Goal: Information Seeking & Learning: Learn about a topic

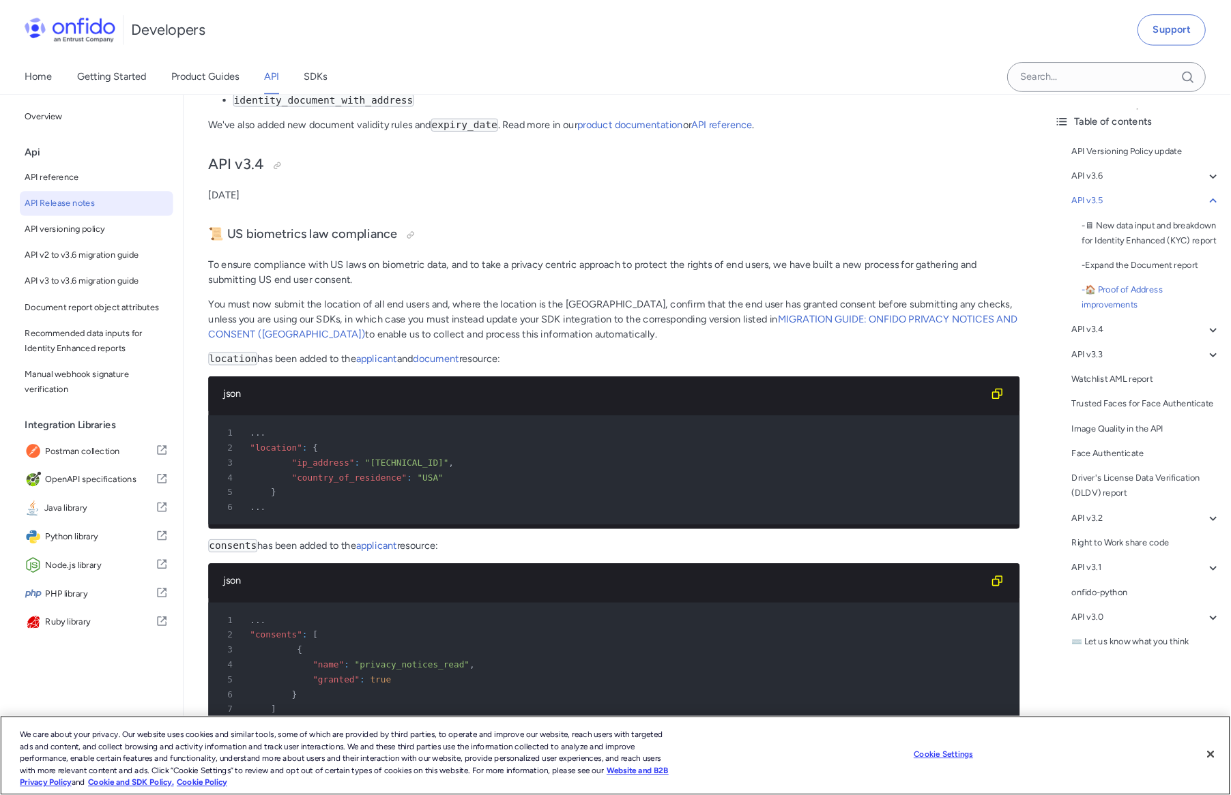
scroll to position [2660, 0]
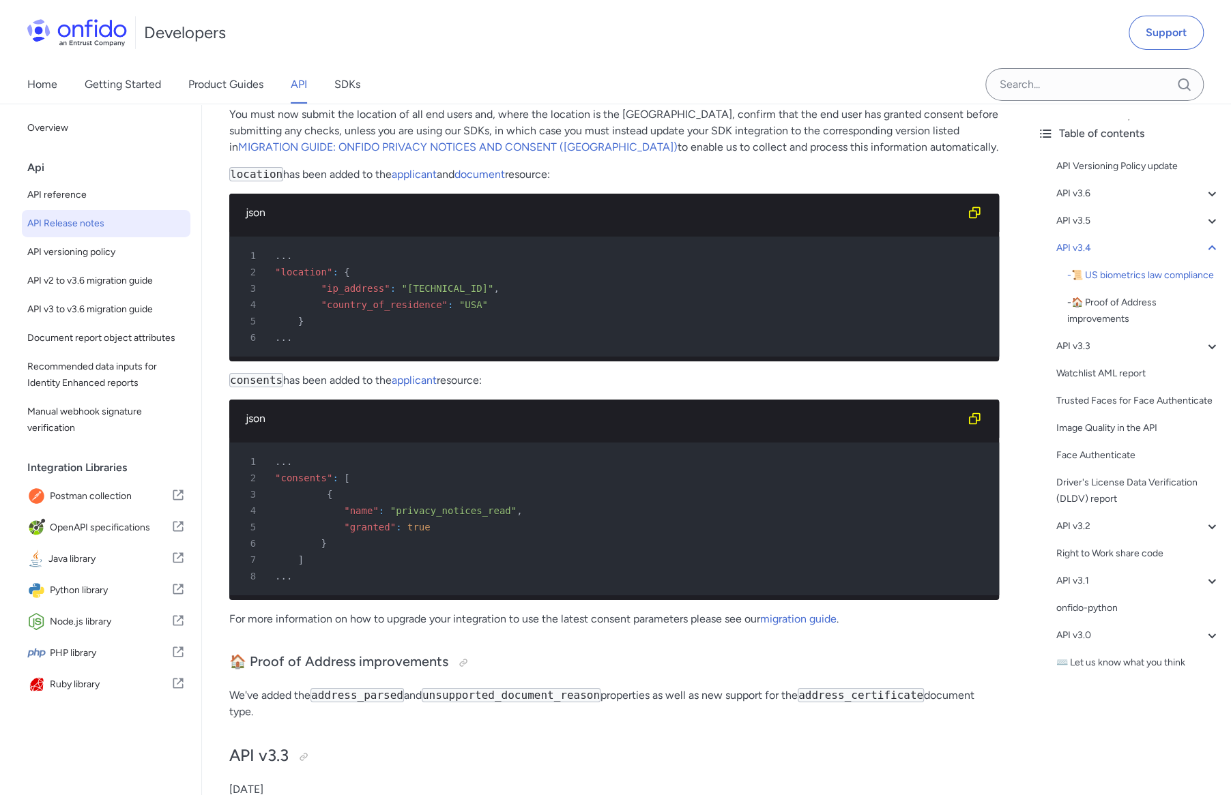
scroll to position [2921, 0]
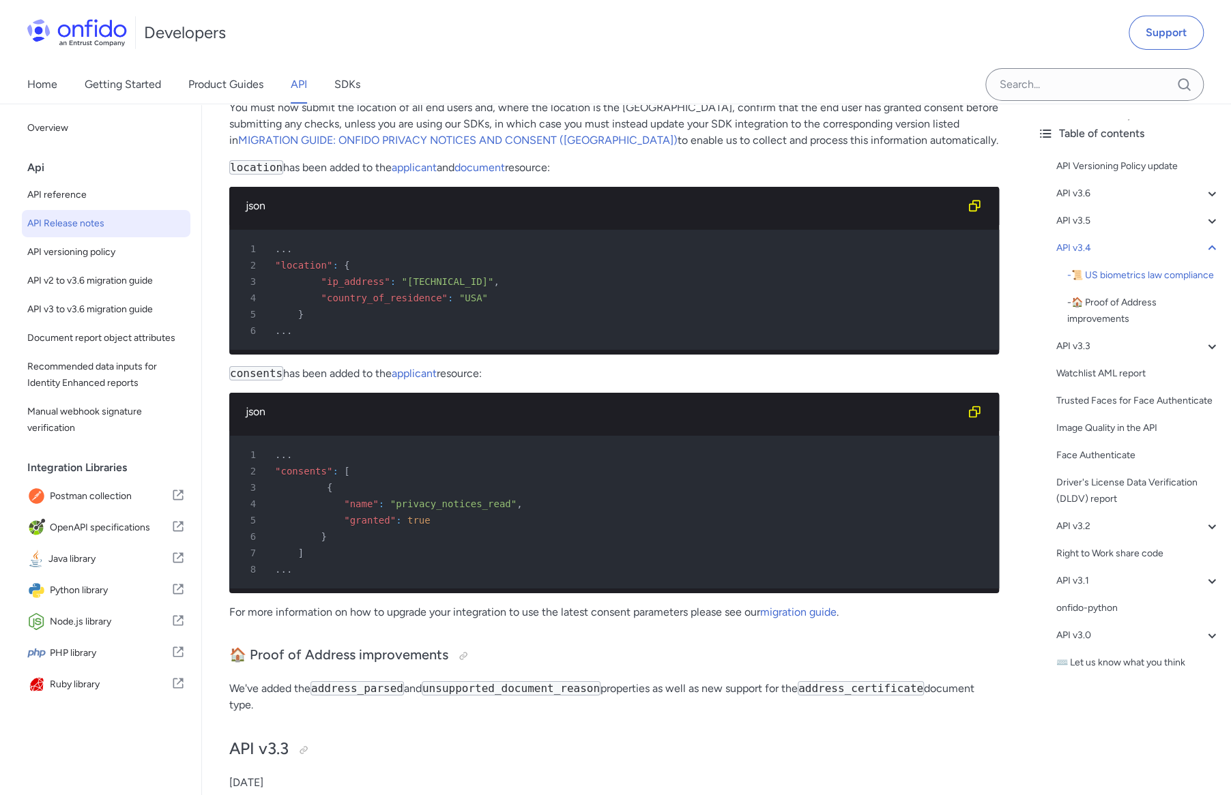
click at [647, 382] on p "consents has been added to the applicant resource:" at bounding box center [613, 374] width 769 height 16
click at [684, 176] on p "location has been added to the applicant and document resource:" at bounding box center [613, 168] width 769 height 16
click at [370, 147] on link "MIGRATION GUIDE: ONFIDO PRIVACY NOTICES AND CONSENT (US)" at bounding box center [457, 140] width 439 height 13
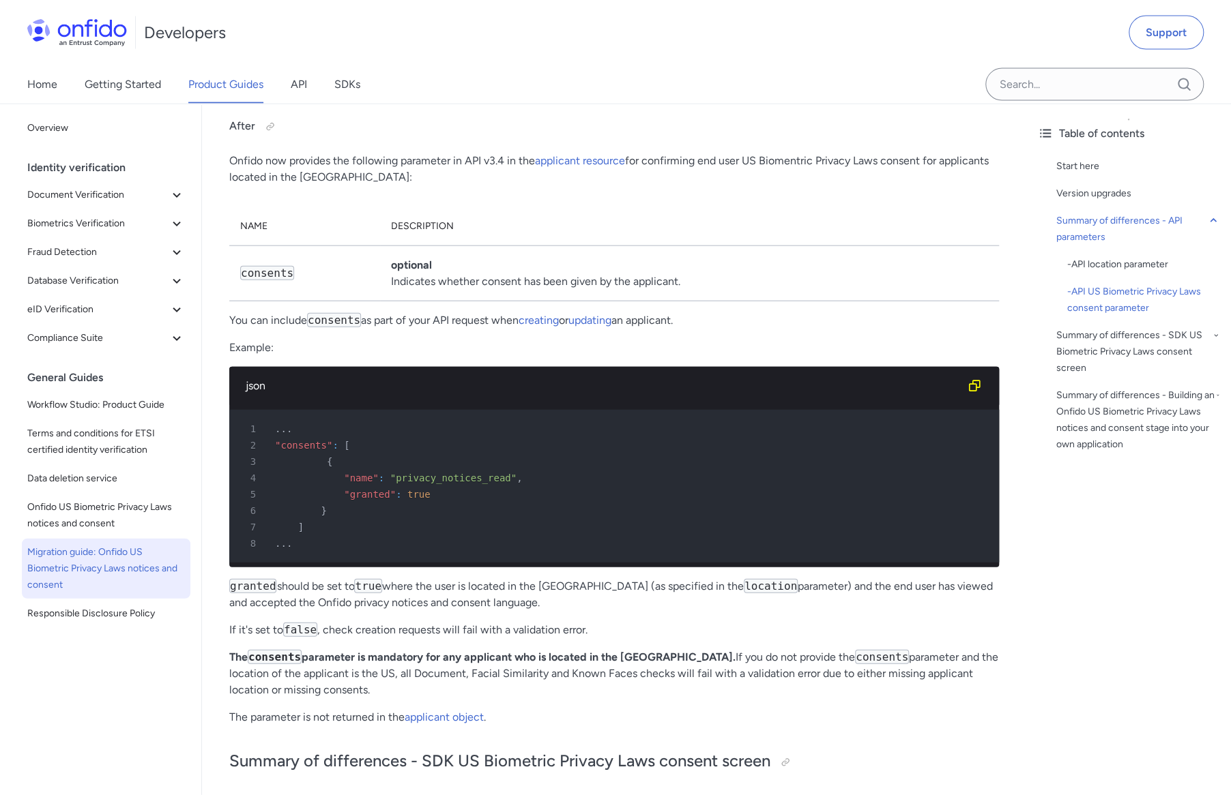
scroll to position [1960, 0]
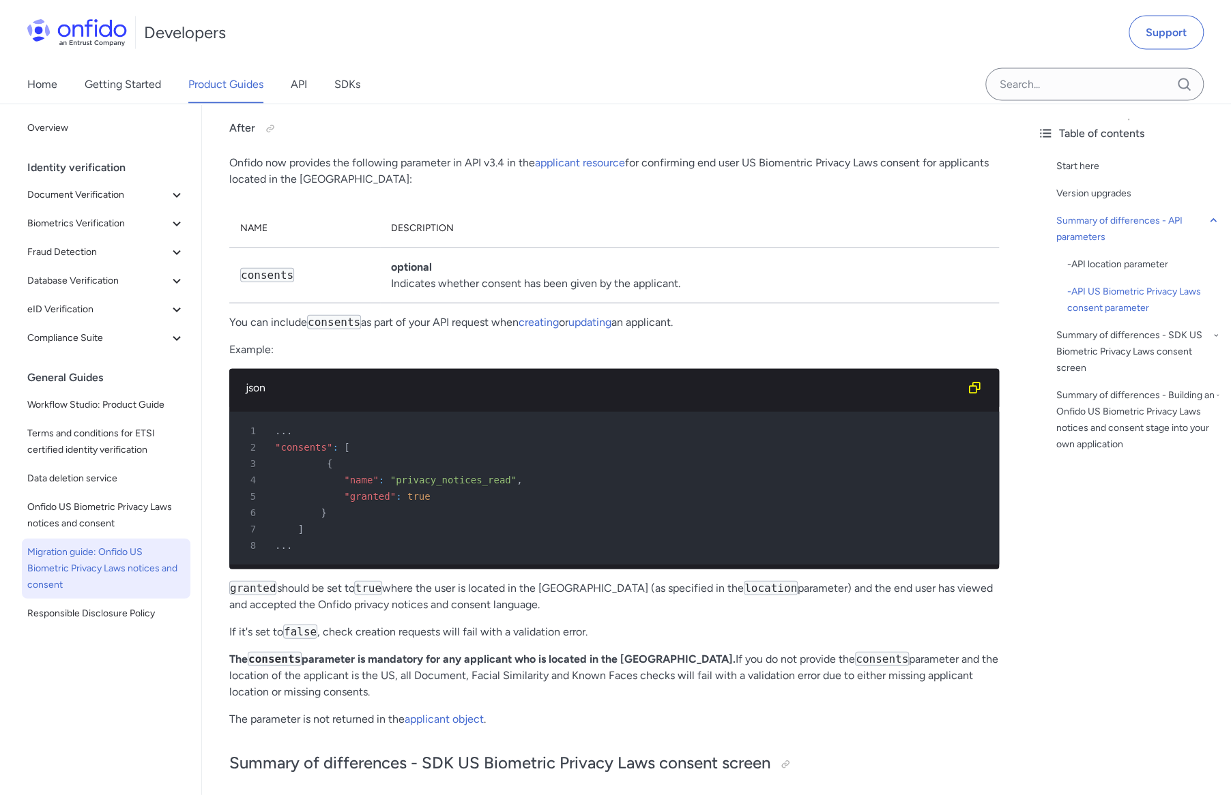
click at [517, 342] on p "Example:" at bounding box center [613, 350] width 769 height 16
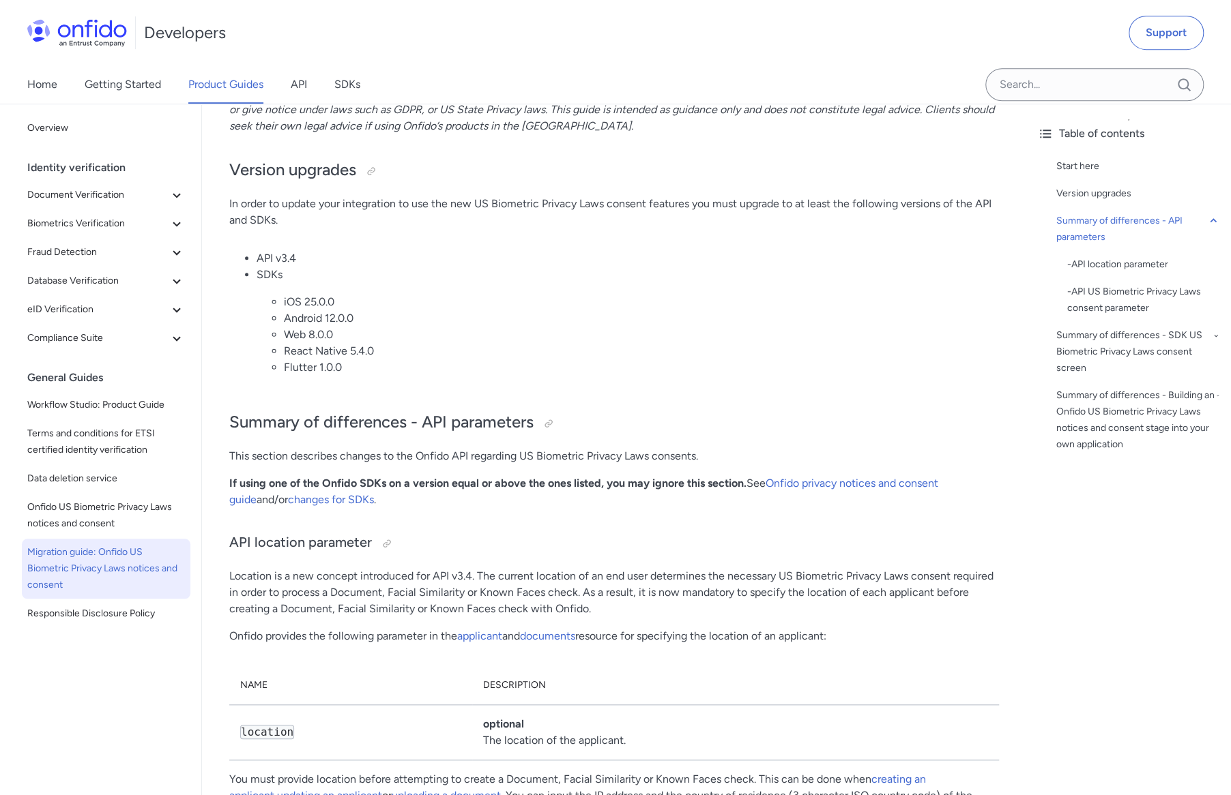
scroll to position [439, 0]
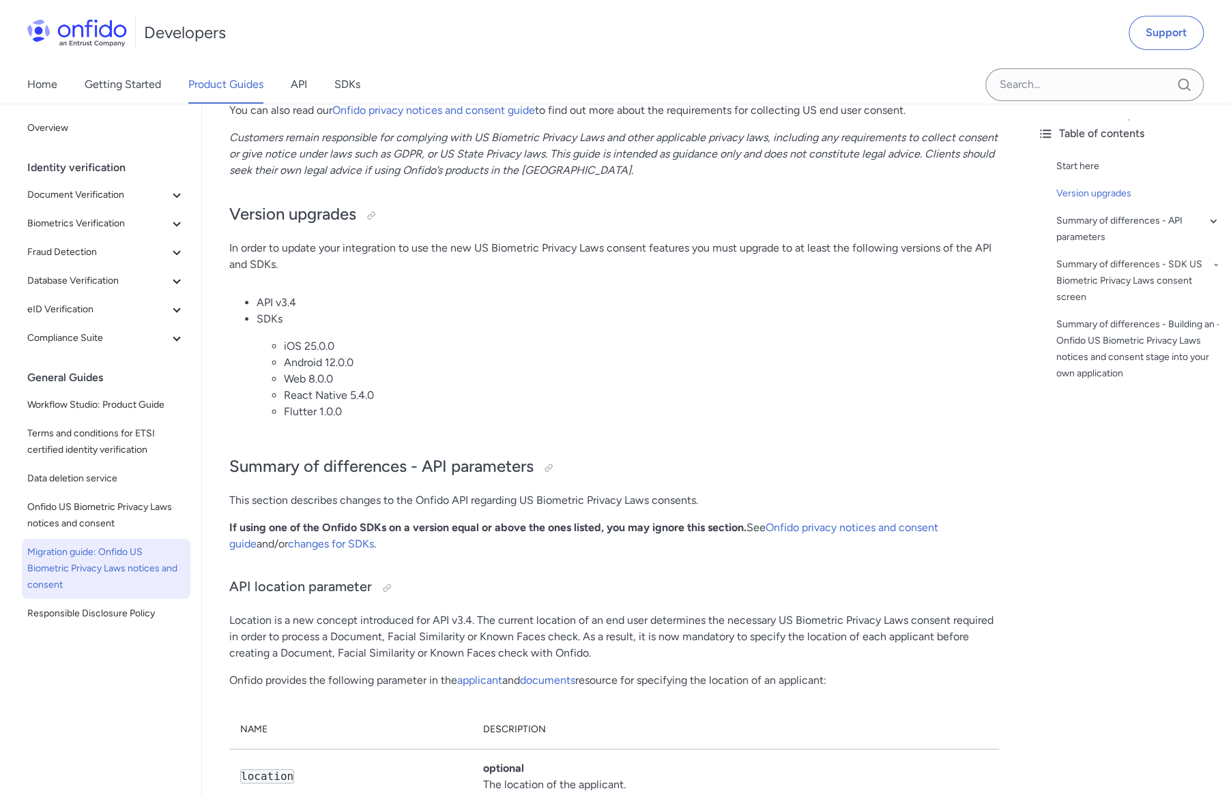
click at [700, 295] on li "API v3.4" at bounding box center [627, 303] width 742 height 16
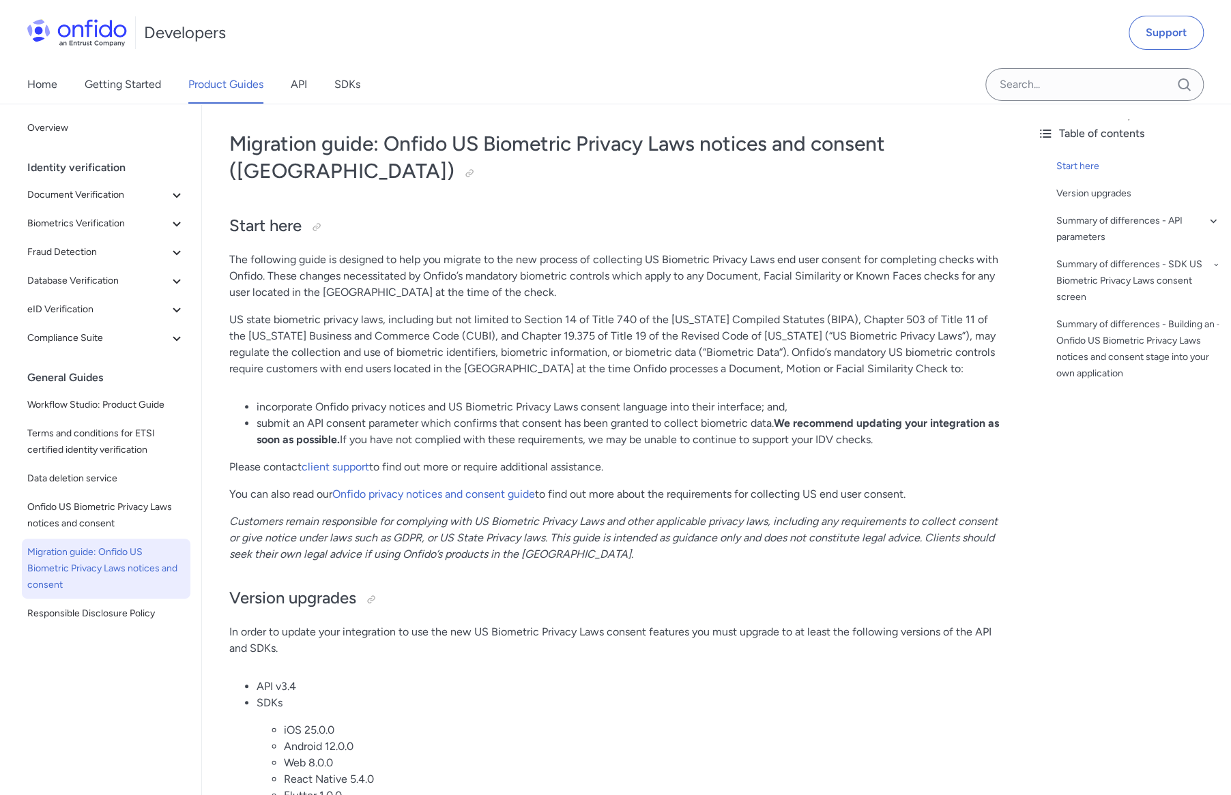
scroll to position [0, 0]
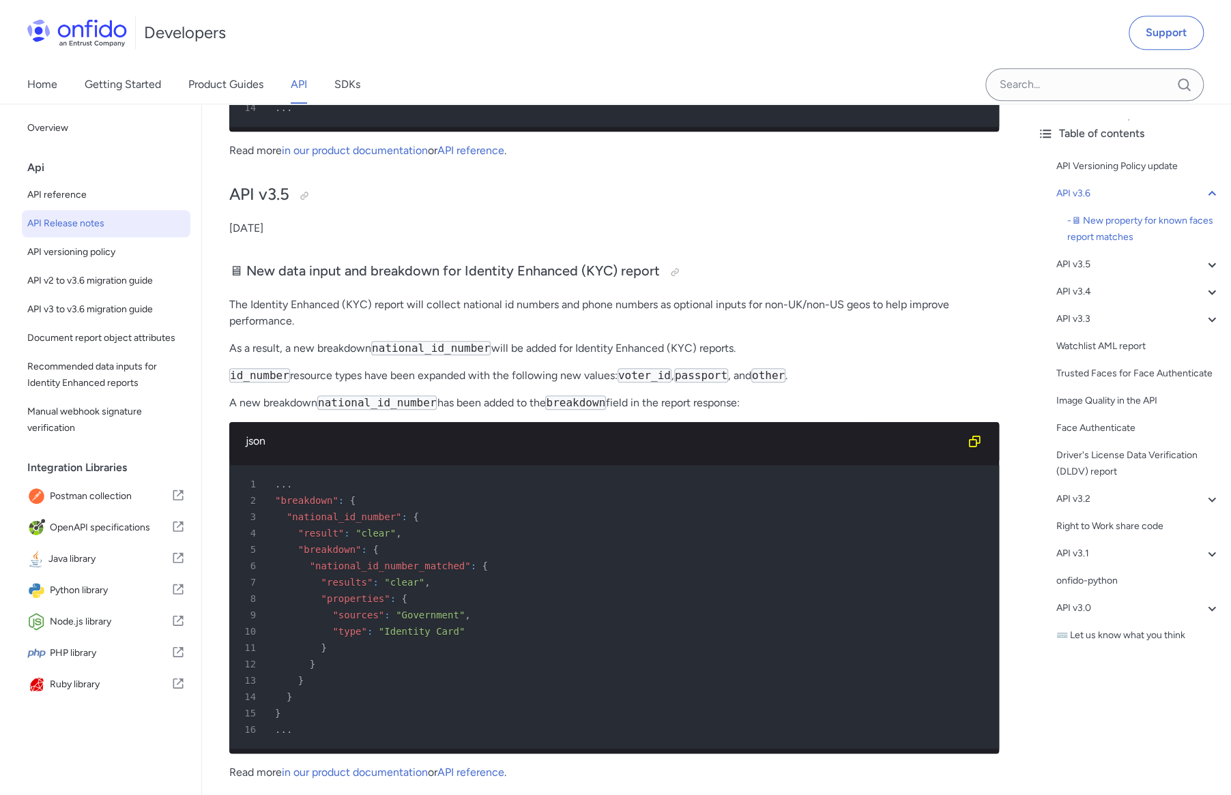
scroll to position [766, 0]
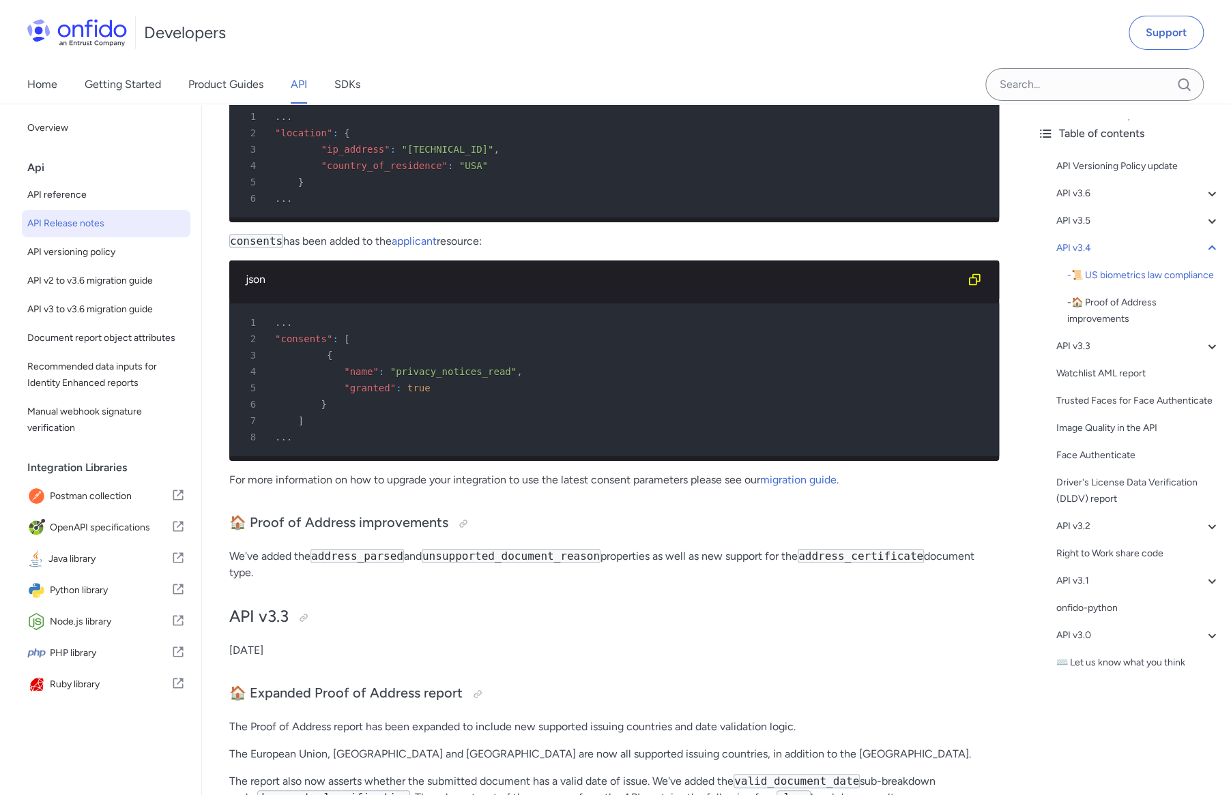
scroll to position [3063, 0]
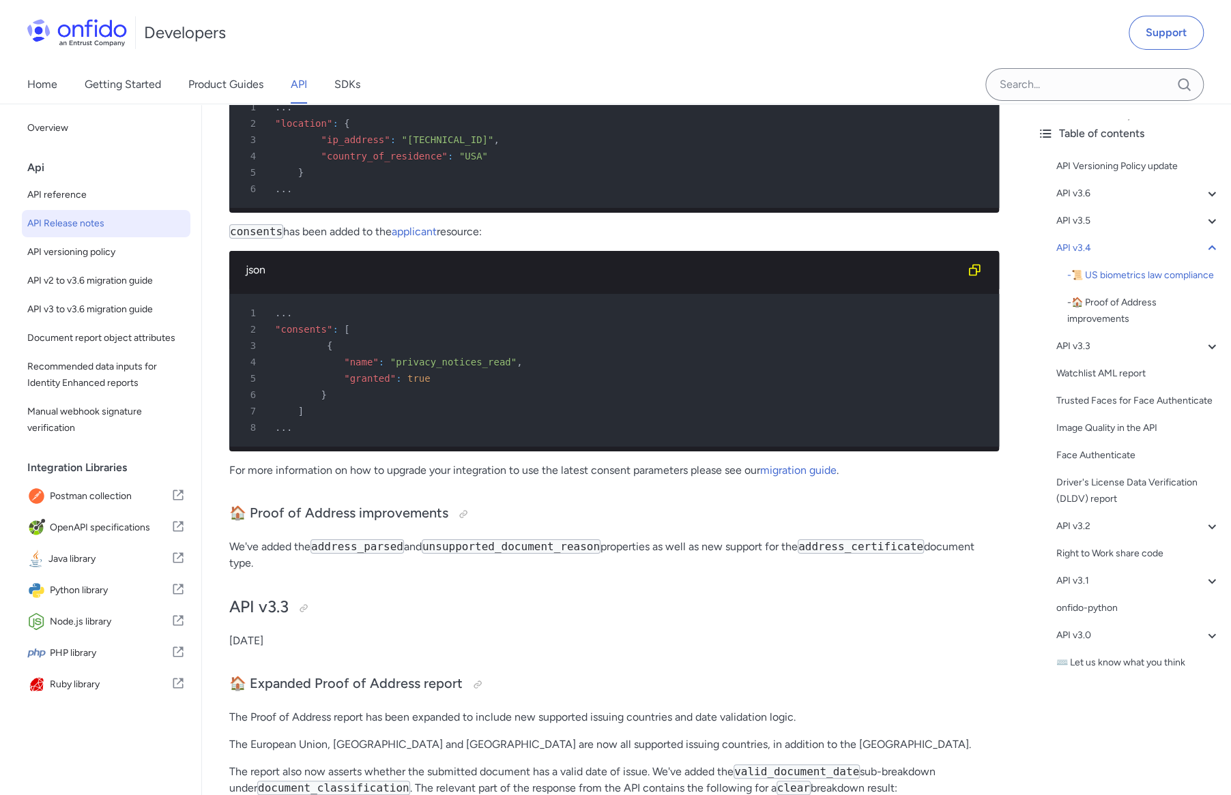
click at [643, 23] on div "Developers Support" at bounding box center [615, 32] width 1231 height 65
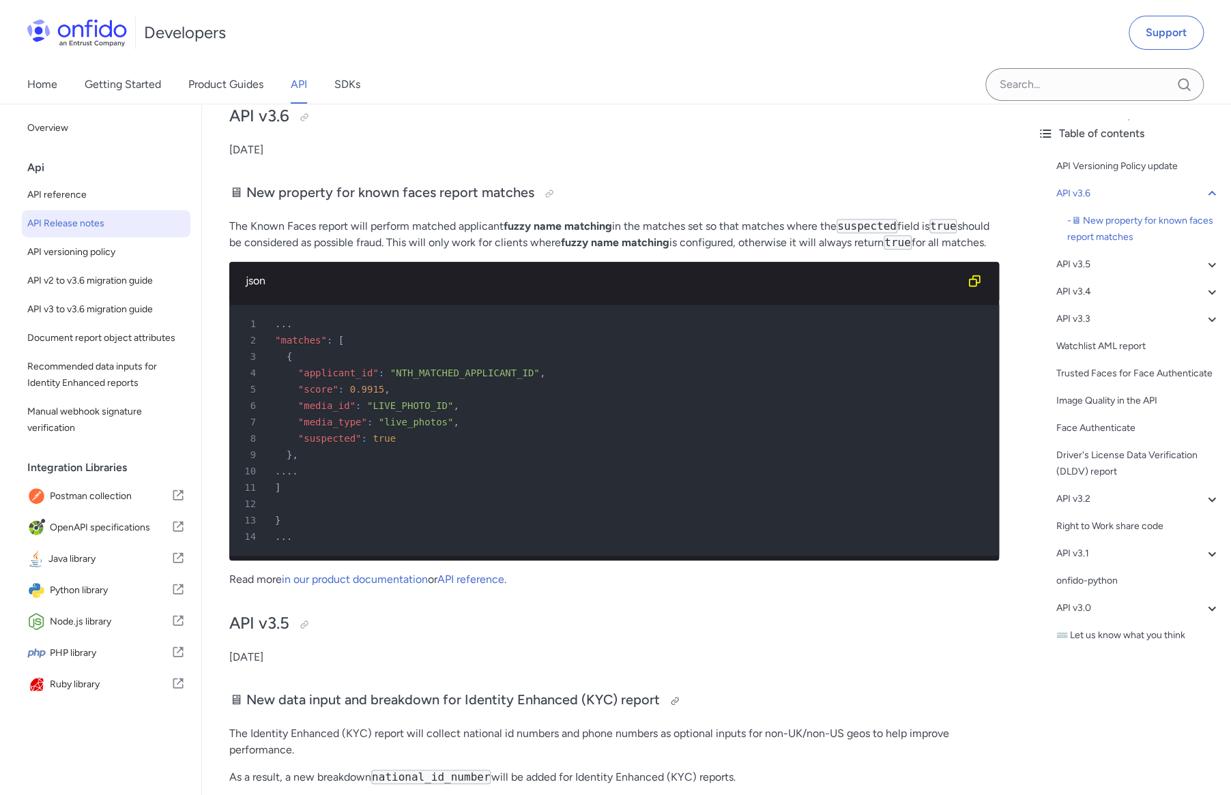
scroll to position [216, 0]
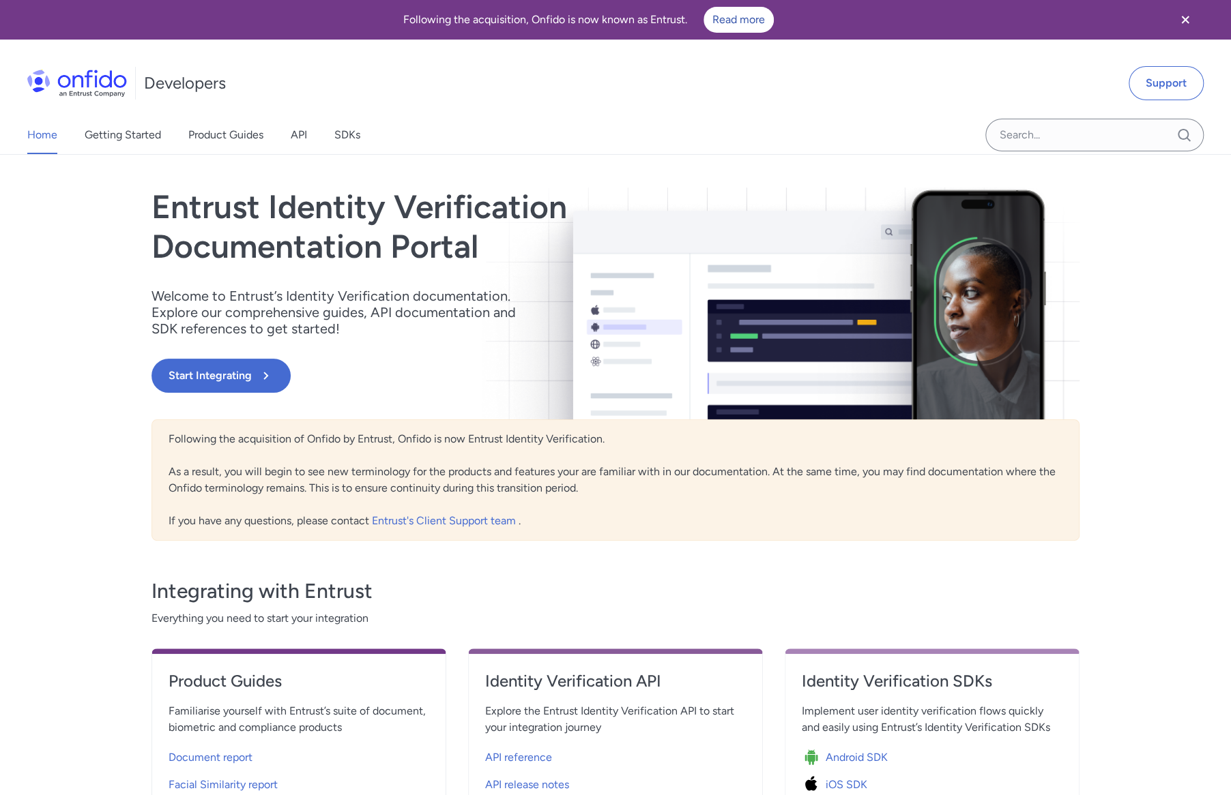
click at [345, 231] on h1 "Entrust Identity Verification Documentation Portal" at bounding box center [475, 227] width 649 height 78
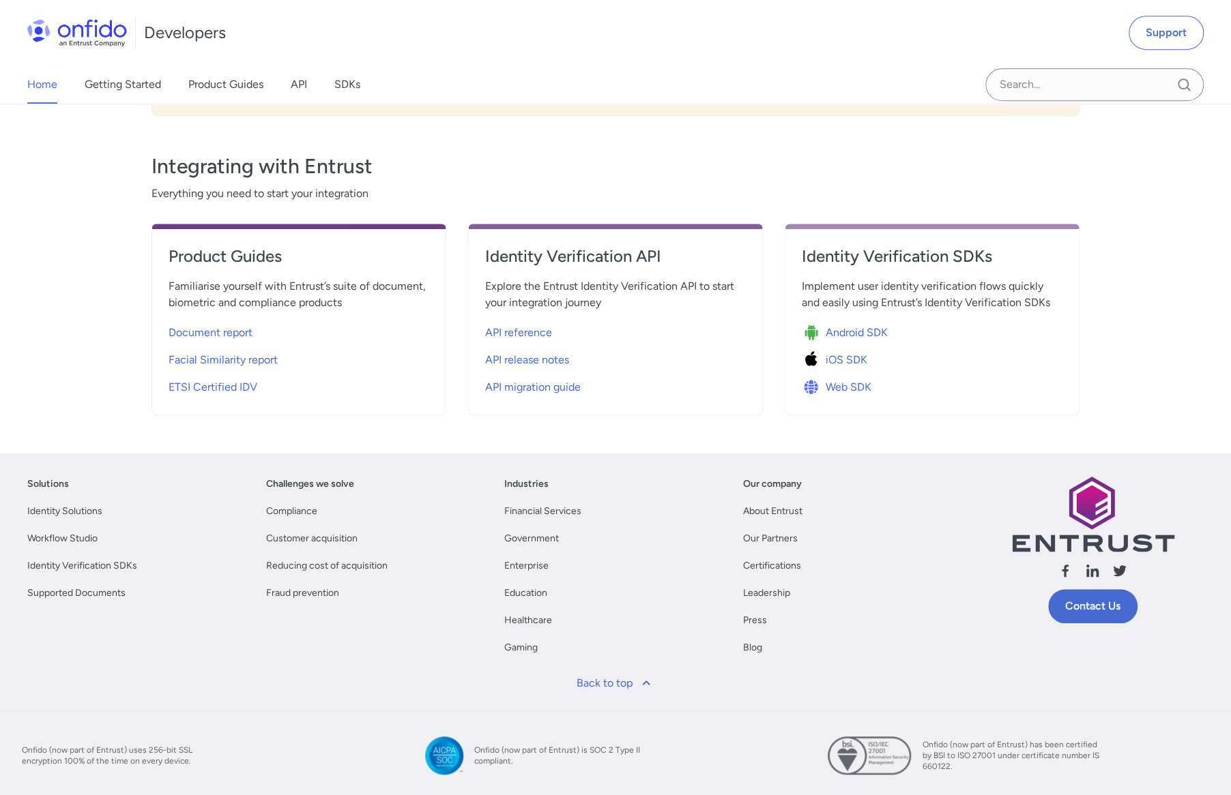
scroll to position [479, 0]
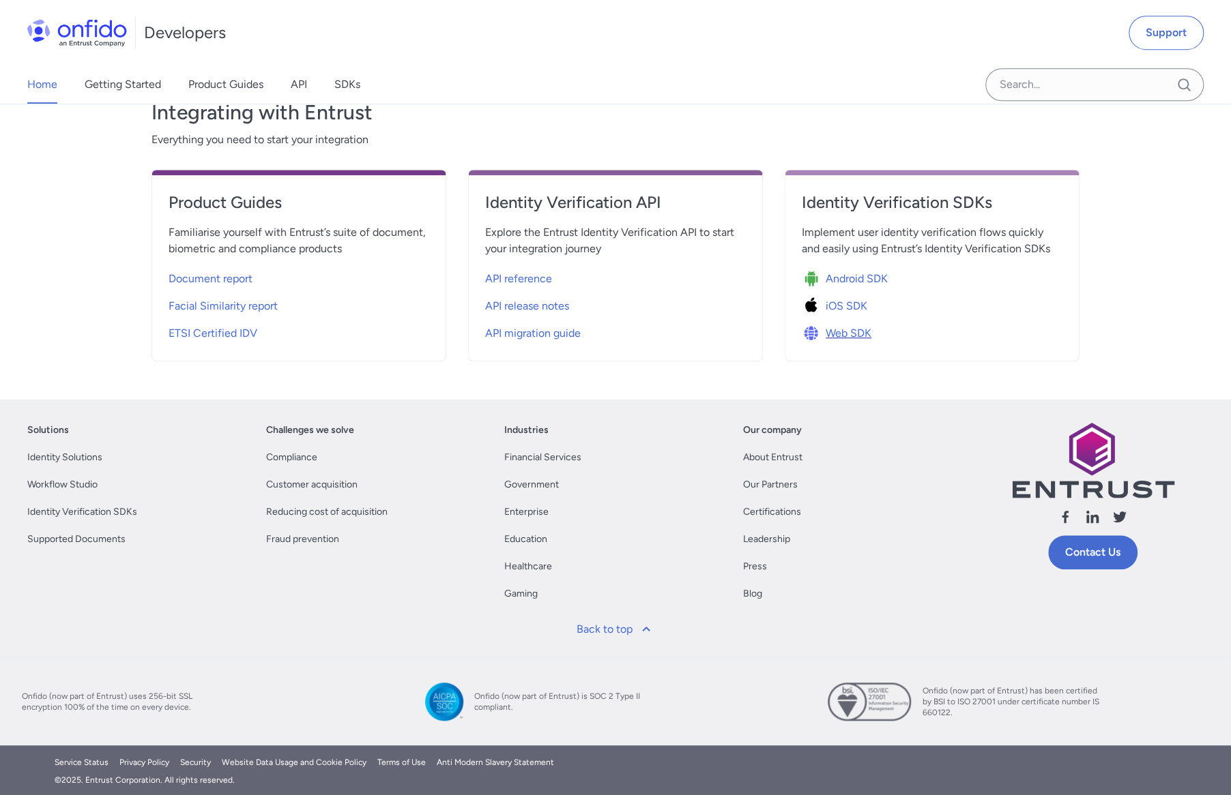
click at [833, 330] on span "Web SDK" at bounding box center [848, 333] width 46 height 16
